Goal: Information Seeking & Learning: Learn about a topic

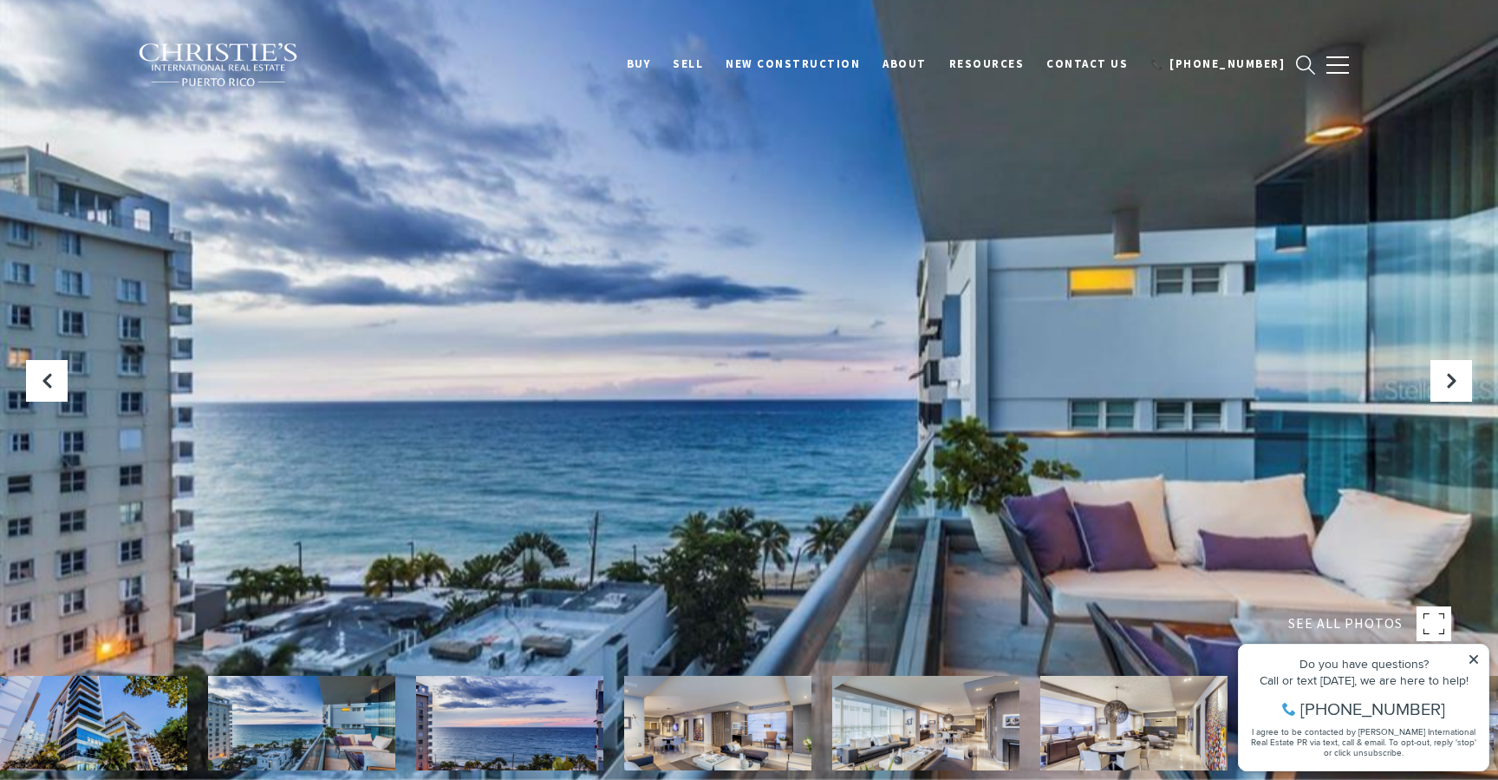
click at [708, 732] on img at bounding box center [717, 723] width 187 height 95
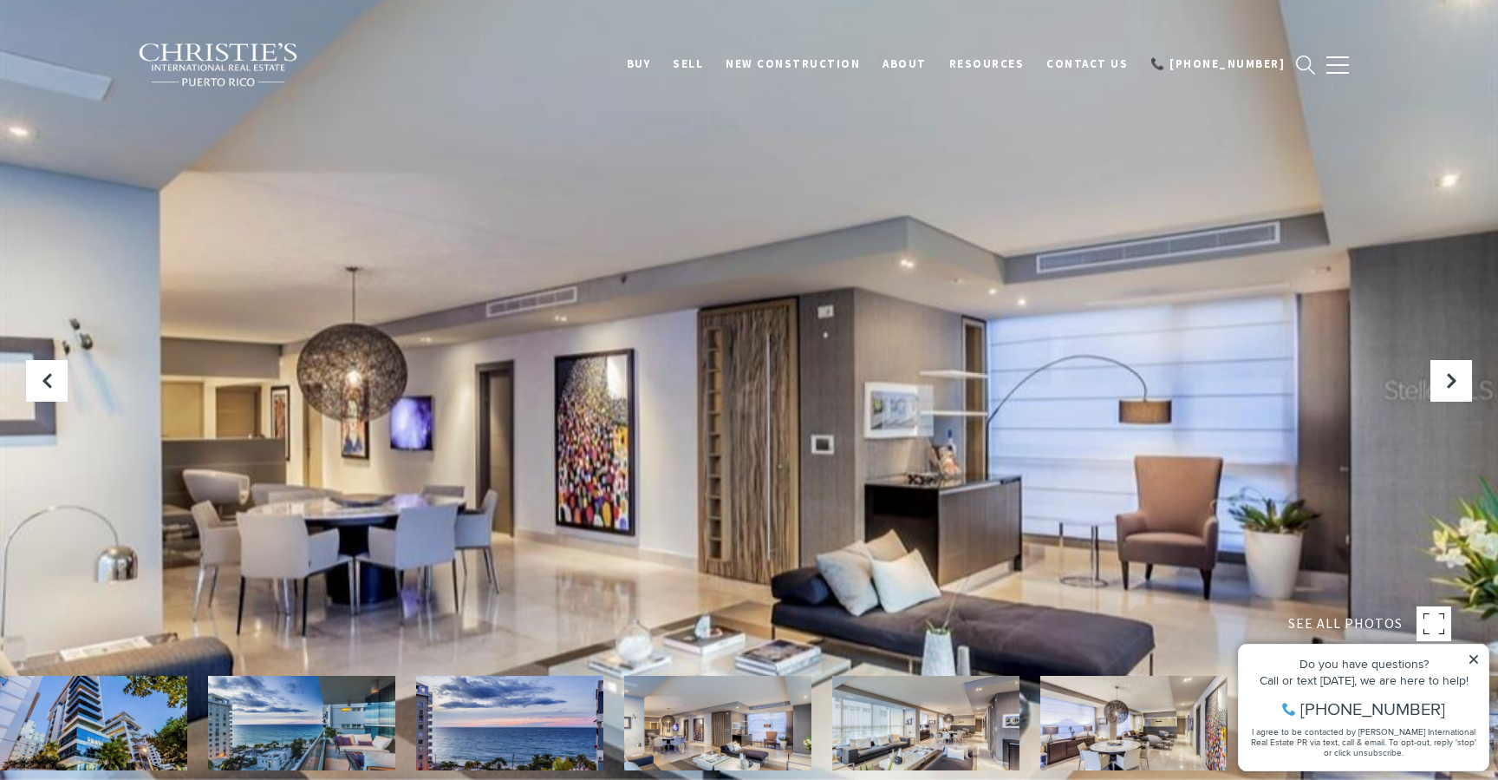
click at [891, 728] on img at bounding box center [925, 723] width 187 height 95
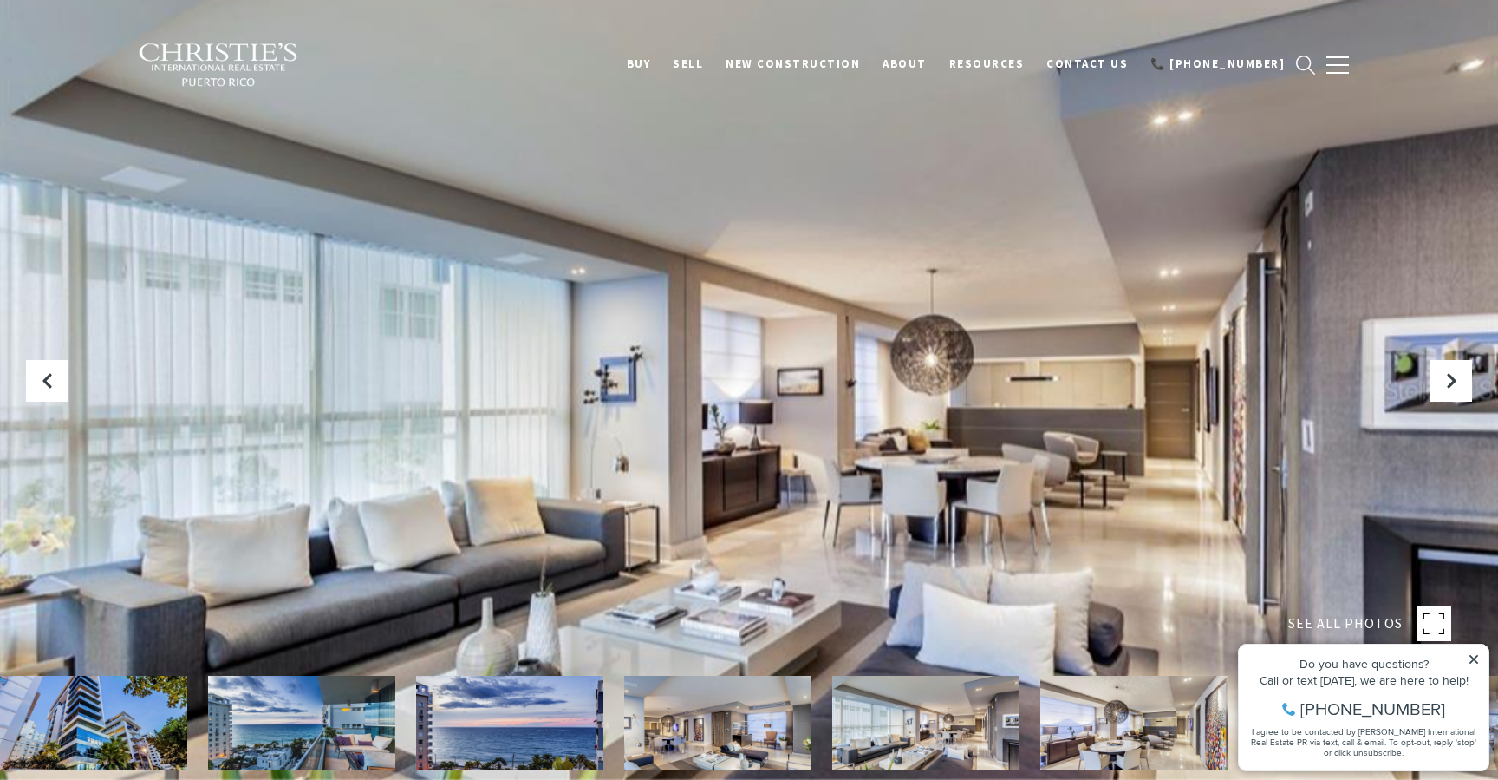
click at [1077, 725] on img at bounding box center [1134, 723] width 187 height 95
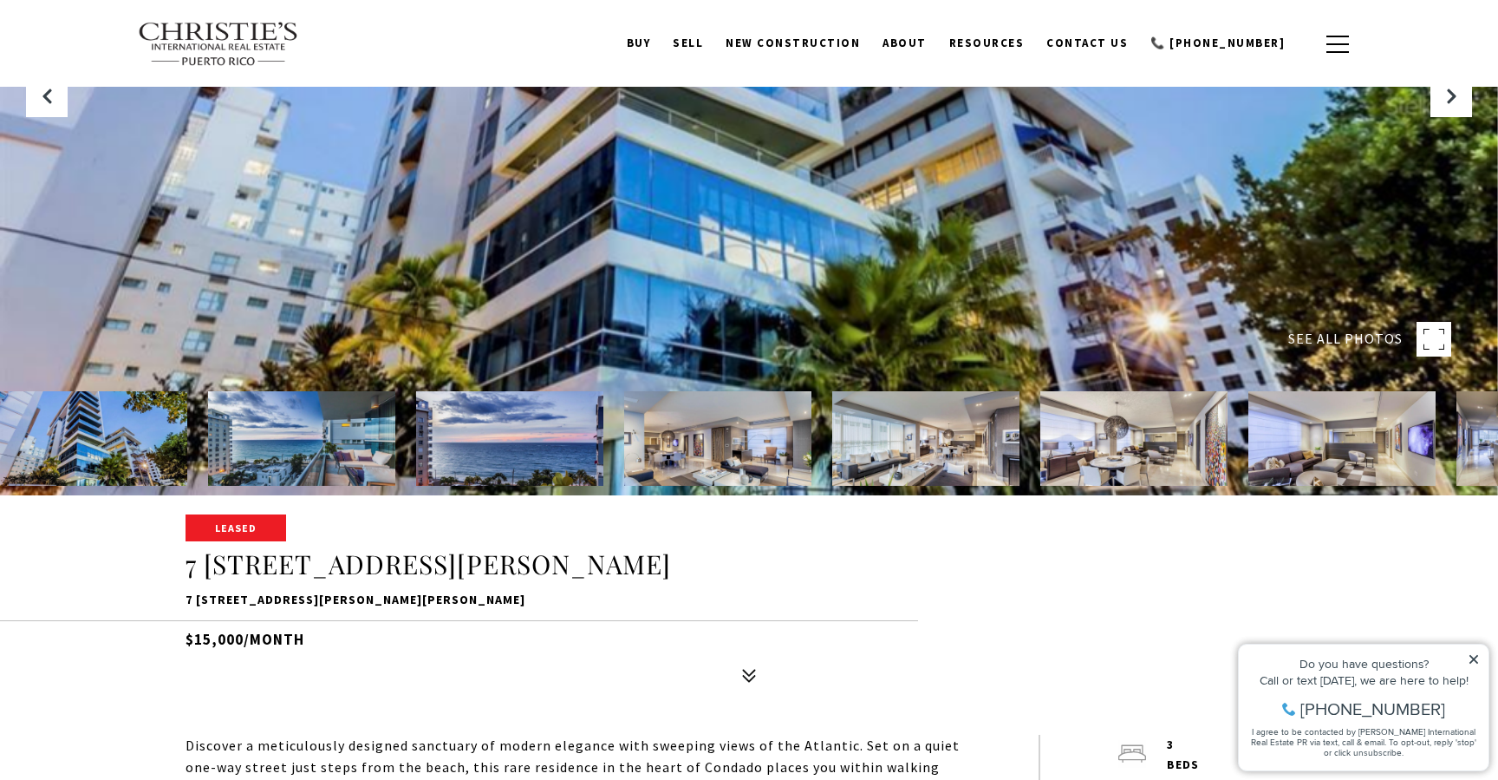
scroll to position [251, 0]
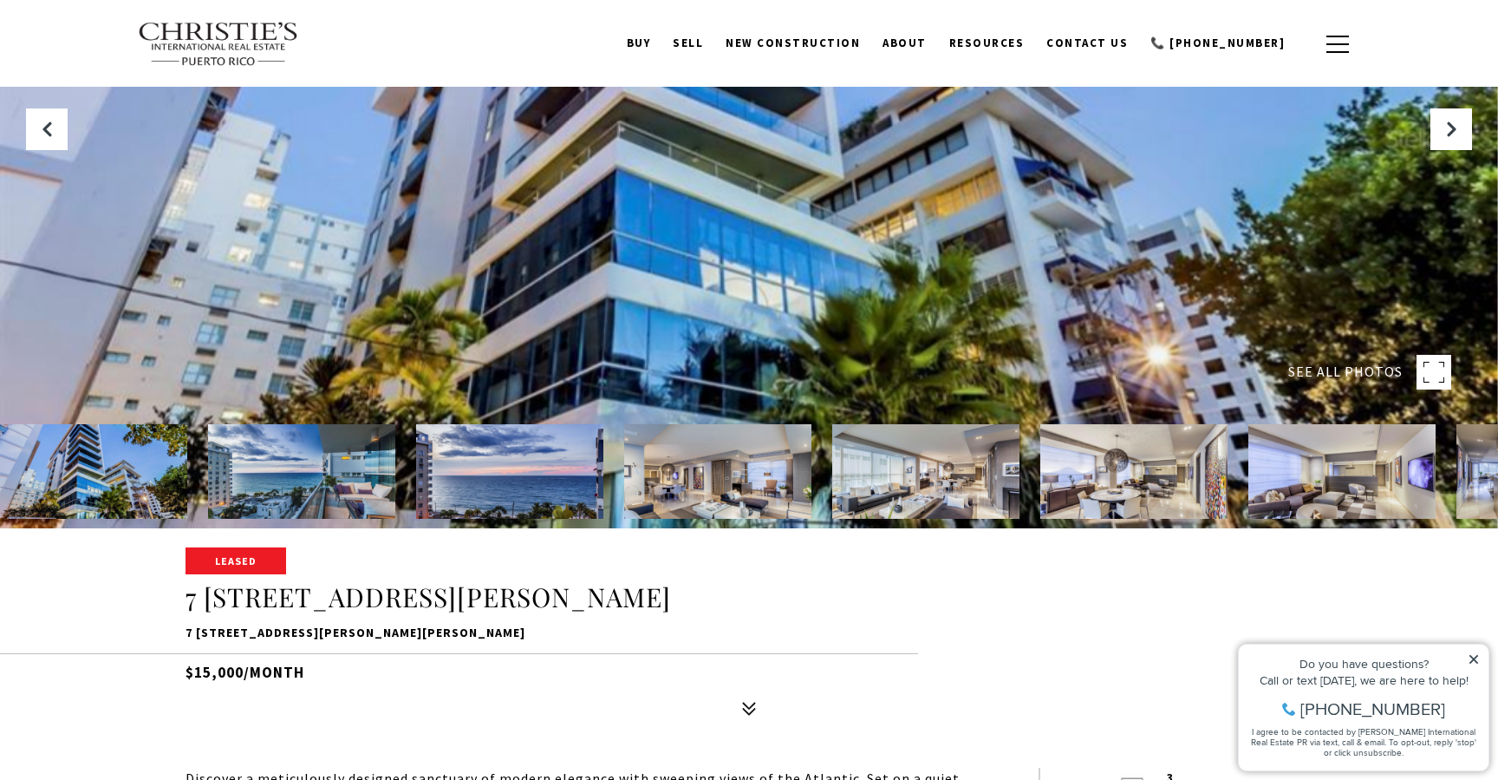
click at [1439, 364] on rect at bounding box center [1434, 372] width 35 height 35
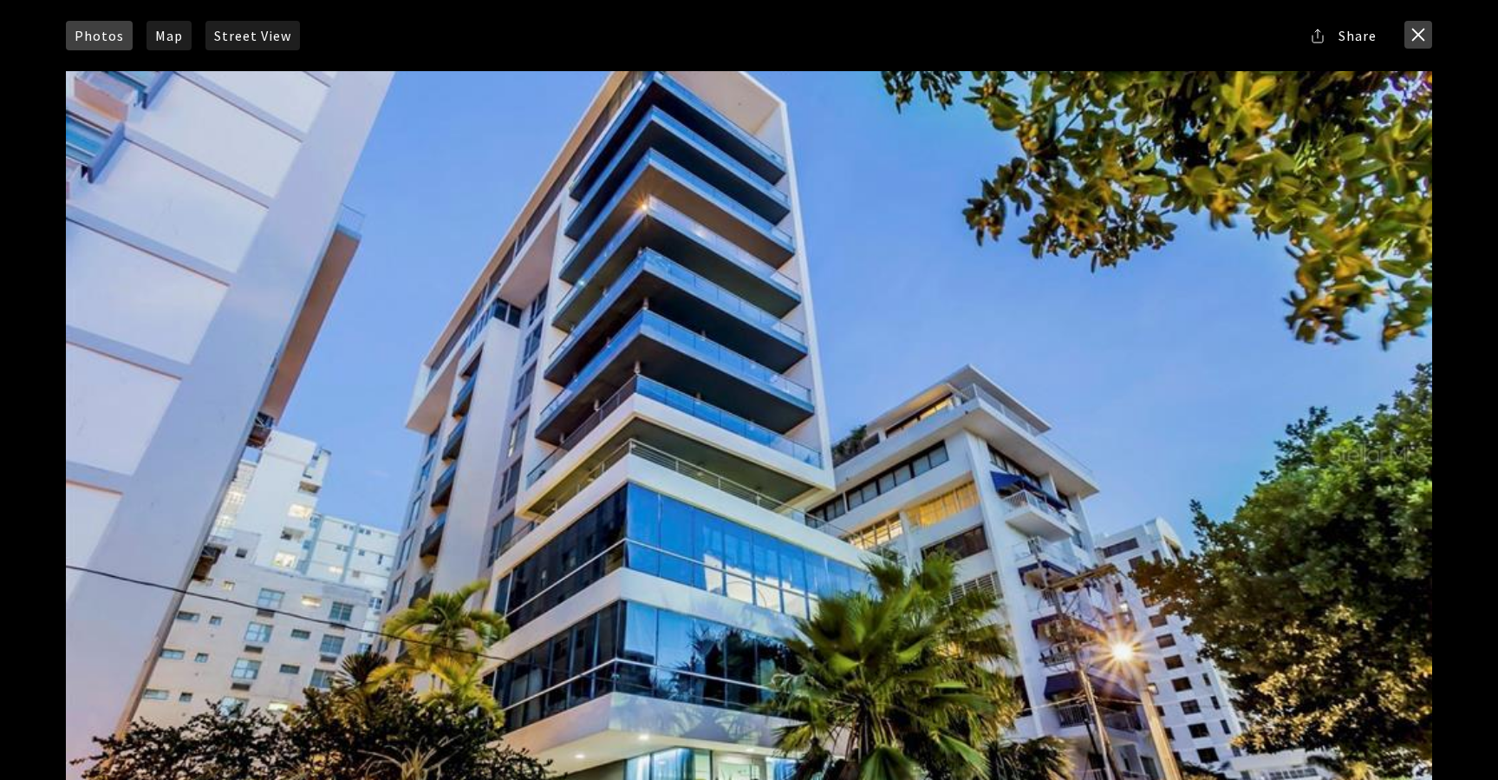
click at [1417, 30] on button "close modal" at bounding box center [1419, 35] width 28 height 28
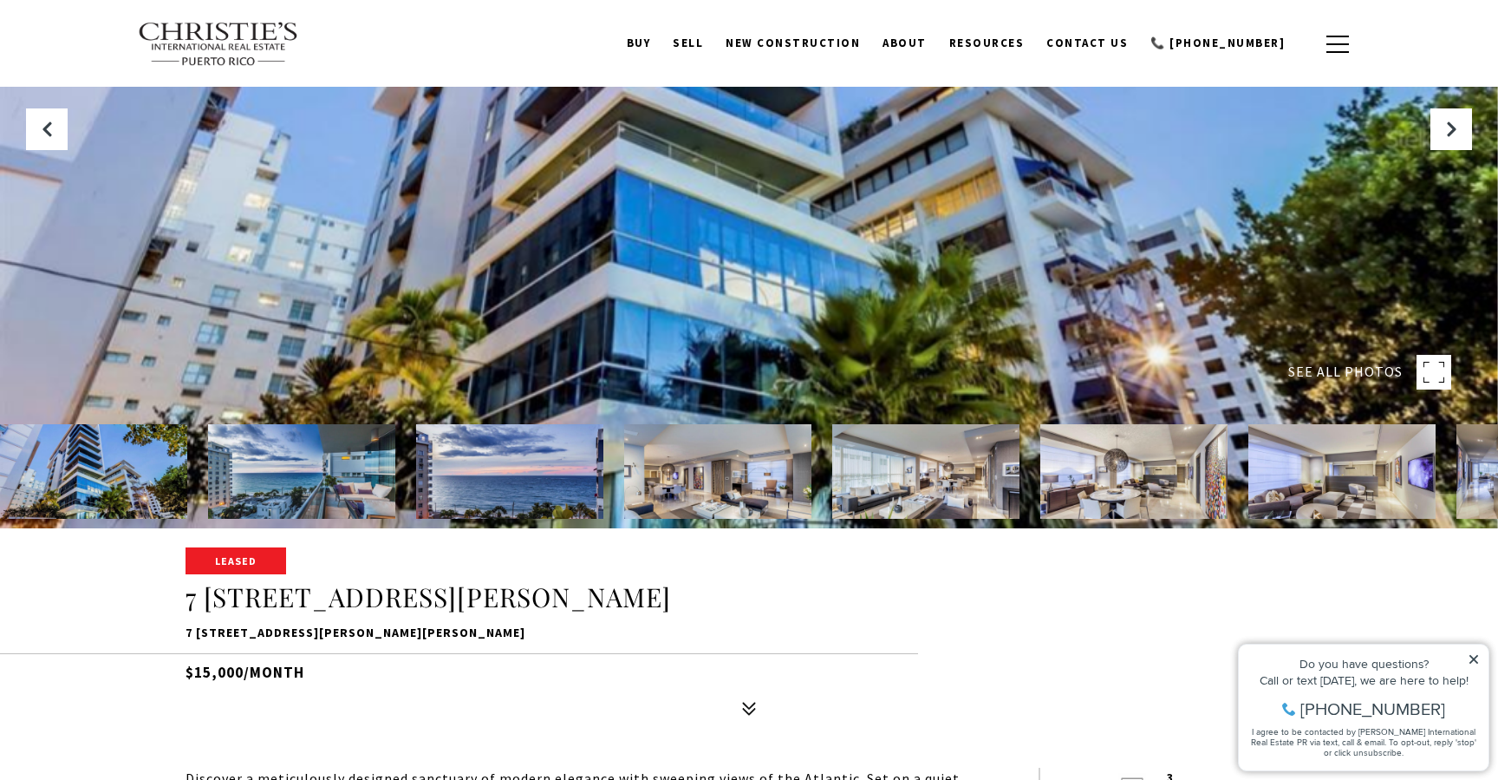
click at [1356, 373] on span "SEE ALL PHOTOS" at bounding box center [1346, 372] width 114 height 23
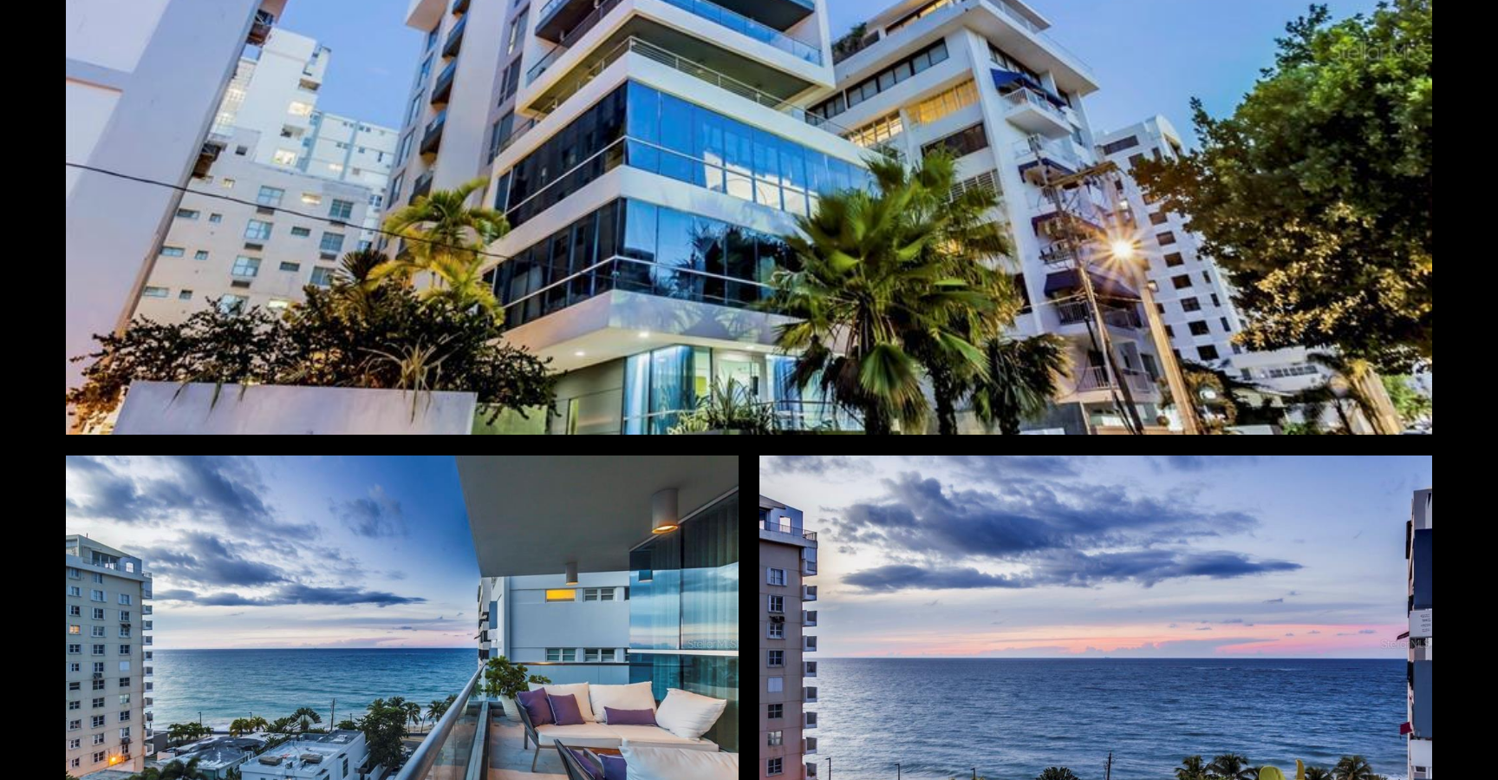
scroll to position [0, 0]
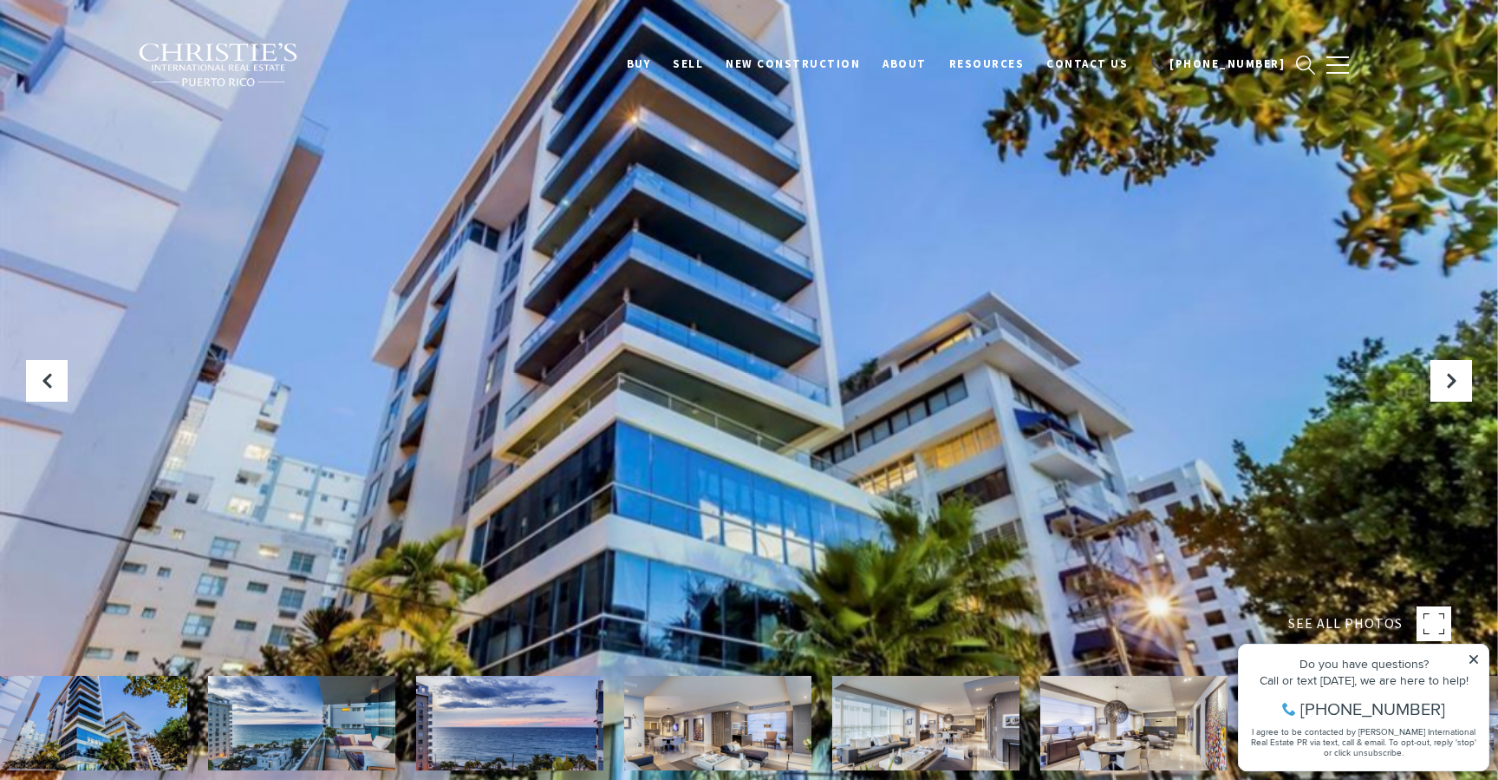
click at [1358, 627] on span "SEE ALL PHOTOS" at bounding box center [1346, 623] width 114 height 23
